Goal: Transaction & Acquisition: Purchase product/service

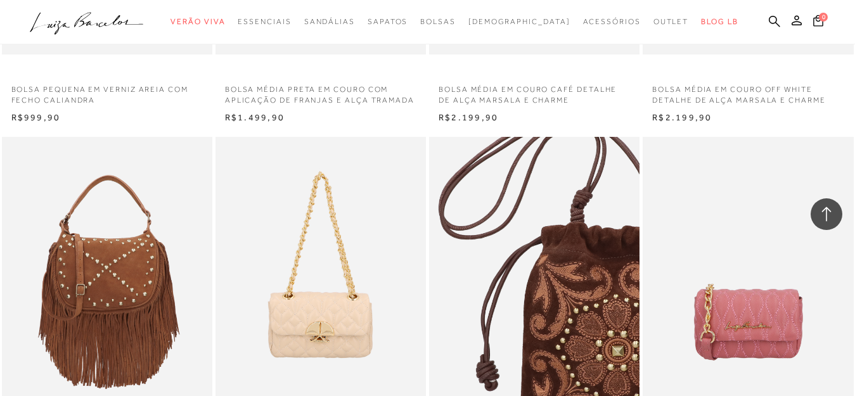
scroll to position [2218, 0]
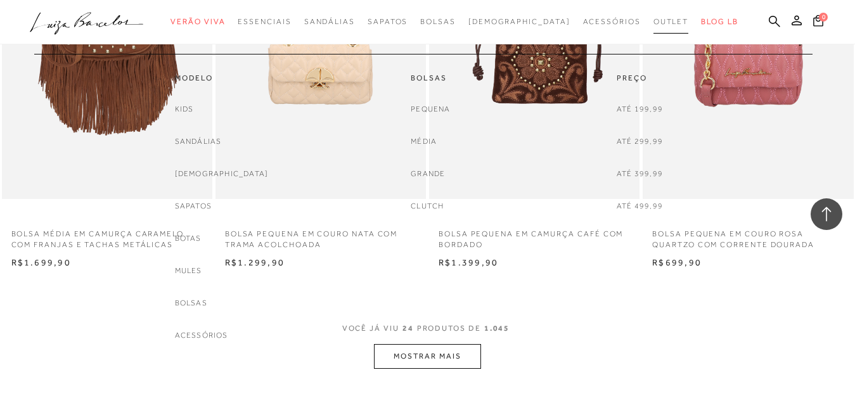
click at [653, 18] on span "Outlet" at bounding box center [670, 21] width 35 height 9
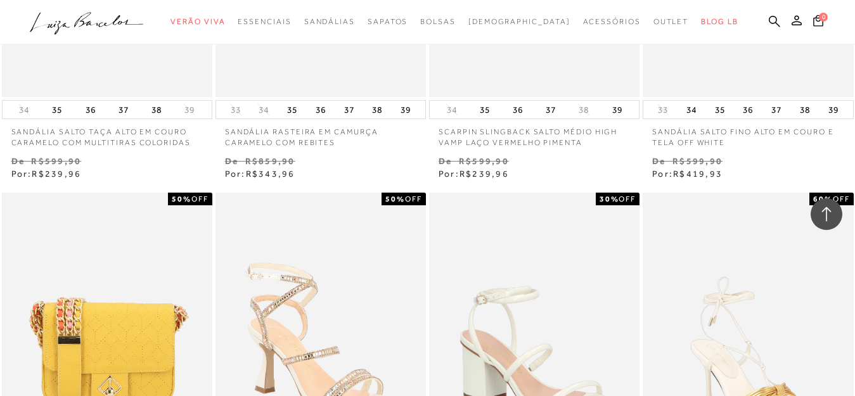
scroll to position [1584, 0]
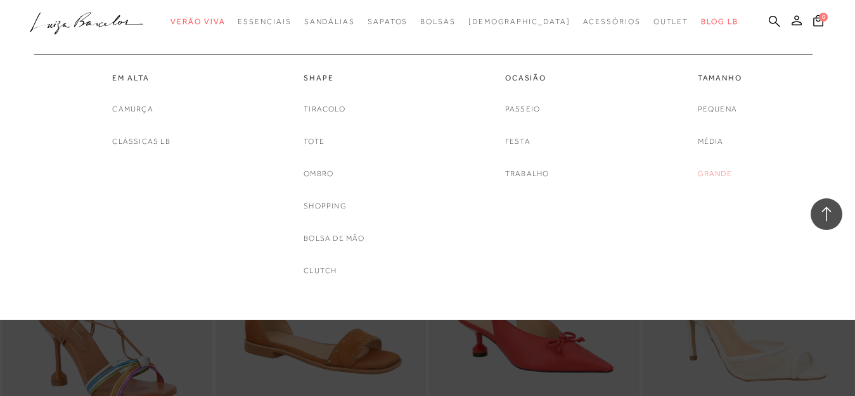
click at [712, 167] on link "Grande" at bounding box center [715, 173] width 34 height 13
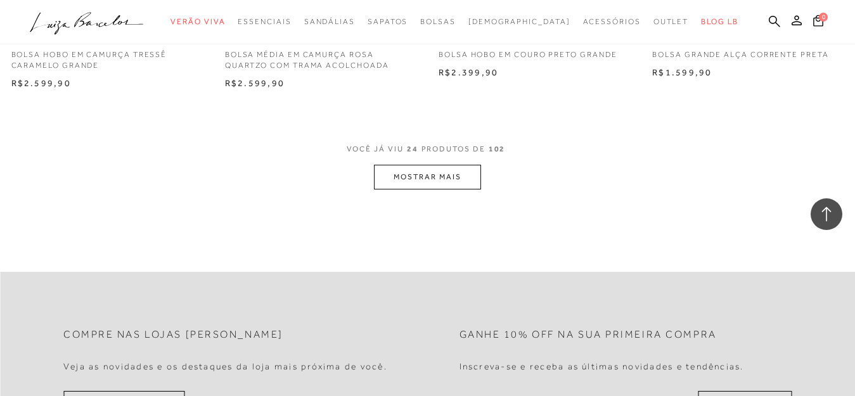
scroll to position [2218, 0]
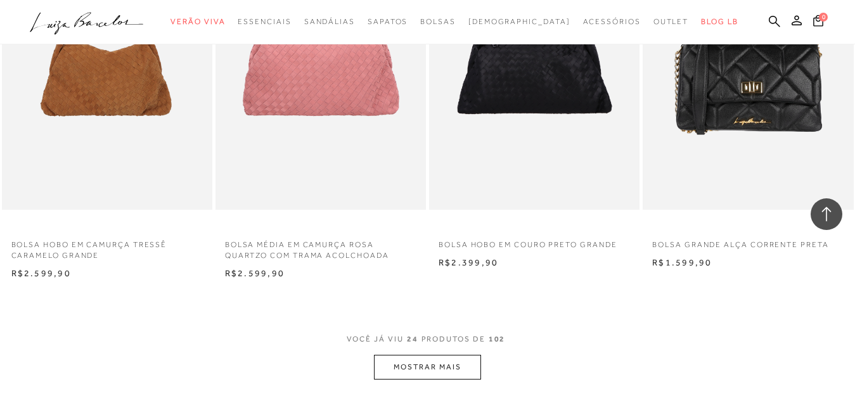
click at [434, 371] on button "MOSTRAR MAIS" at bounding box center [427, 367] width 106 height 25
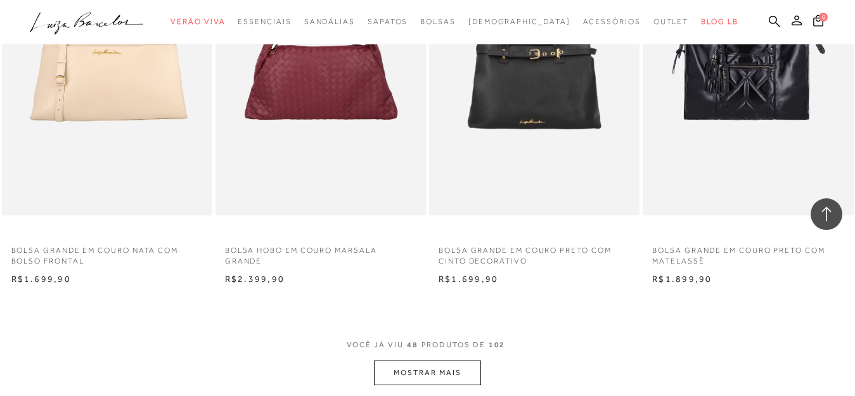
scroll to position [4753, 0]
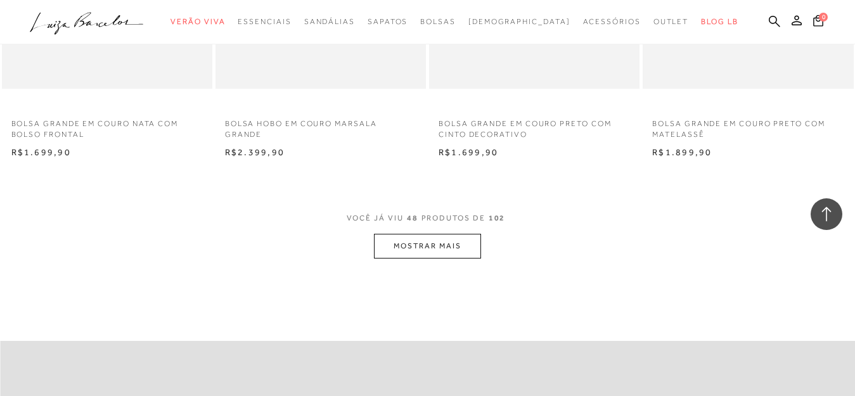
click at [451, 243] on button "MOSTRAR MAIS" at bounding box center [427, 246] width 106 height 25
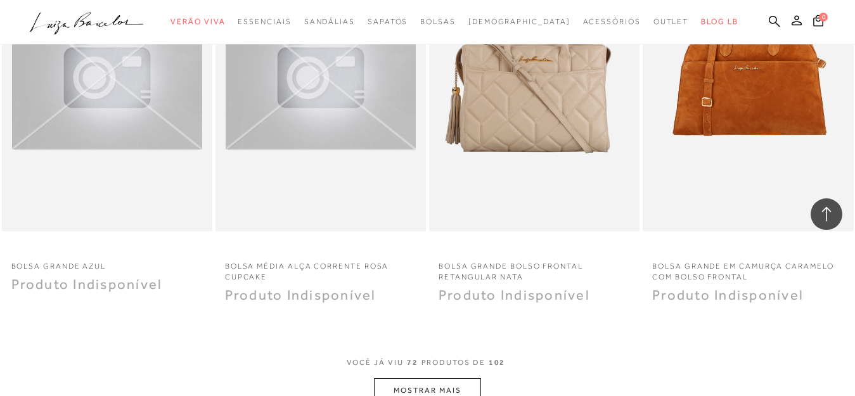
scroll to position [7288, 0]
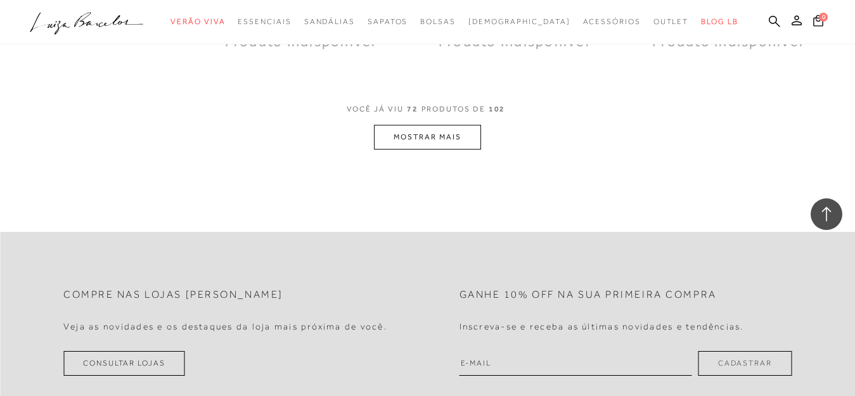
click at [440, 137] on button "MOSTRAR MAIS" at bounding box center [427, 137] width 106 height 25
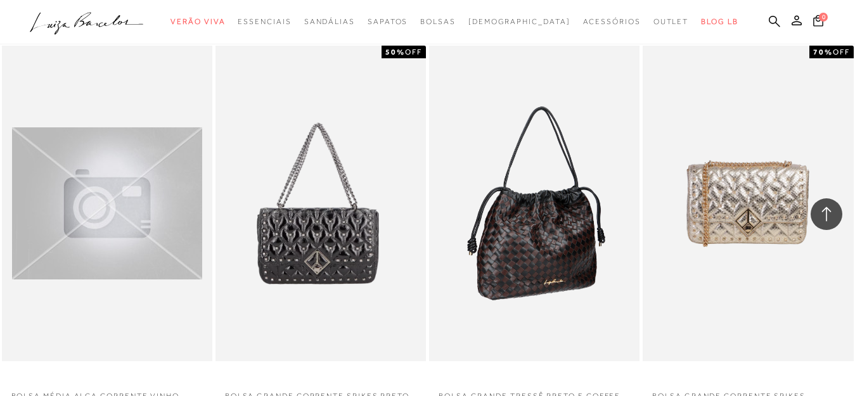
scroll to position [9570, 0]
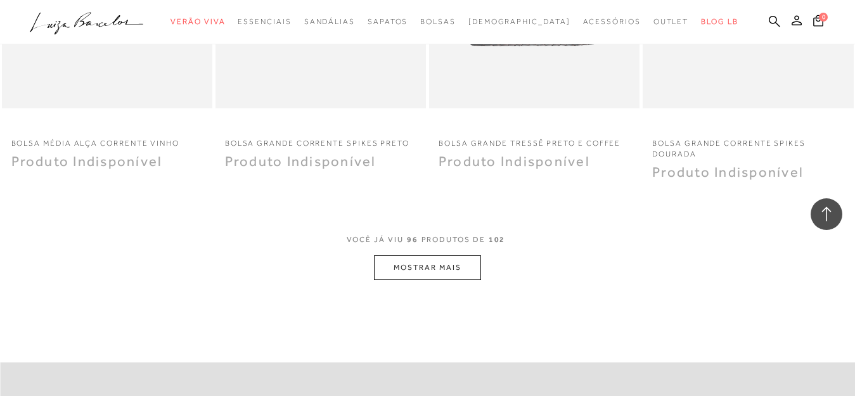
click at [446, 265] on button "MOSTRAR MAIS" at bounding box center [427, 267] width 106 height 25
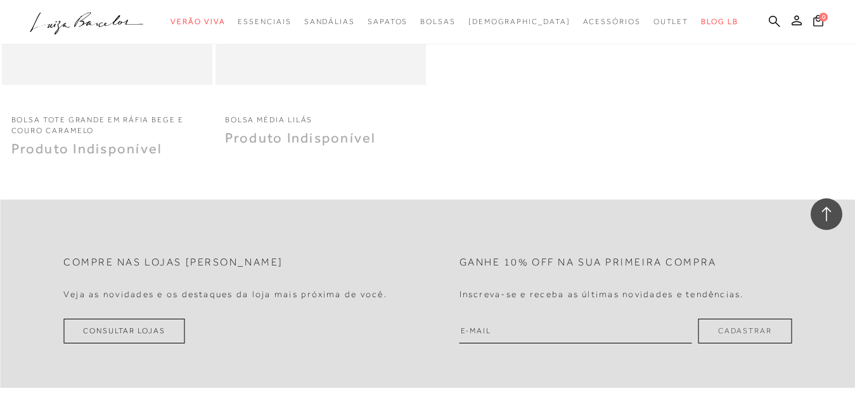
scroll to position [9380, 0]
